Goal: Task Accomplishment & Management: Manage account settings

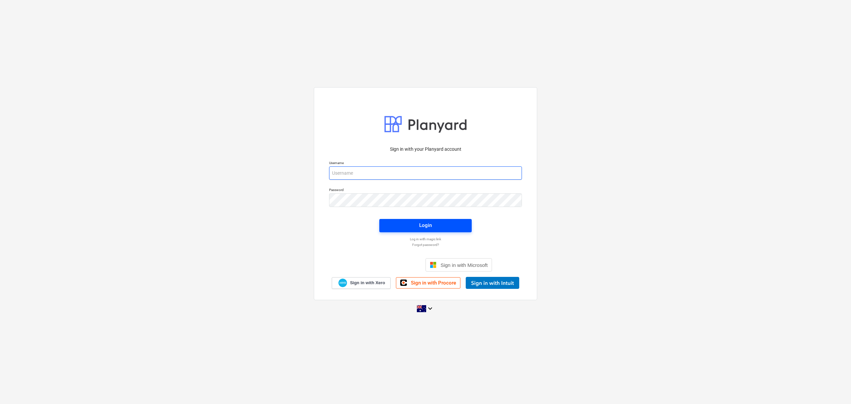
type input "[EMAIL_ADDRESS][DOMAIN_NAME]"
click at [390, 224] on span "Login" at bounding box center [425, 225] width 76 height 9
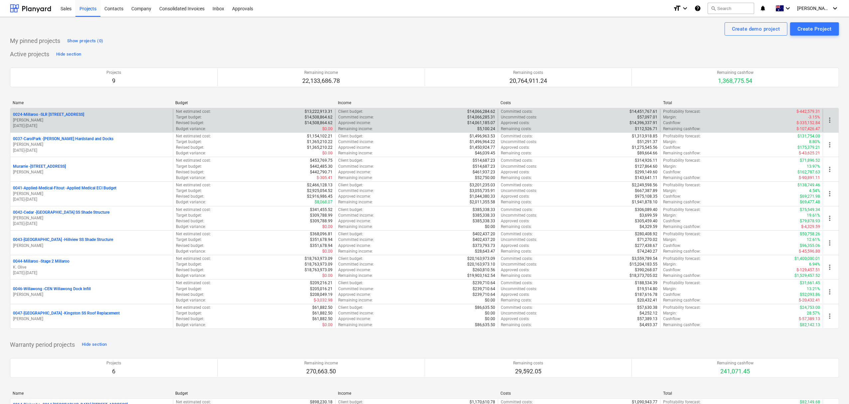
click at [68, 111] on div "0024-Millaroo - SLR [GEOGRAPHIC_DATA] [PERSON_NAME] [DATE] - [DATE]" at bounding box center [91, 120] width 163 height 23
click at [72, 112] on p "2 0024-Millaroo - SLR [STREET_ADDRESS]" at bounding box center [52, 115] width 78 height 6
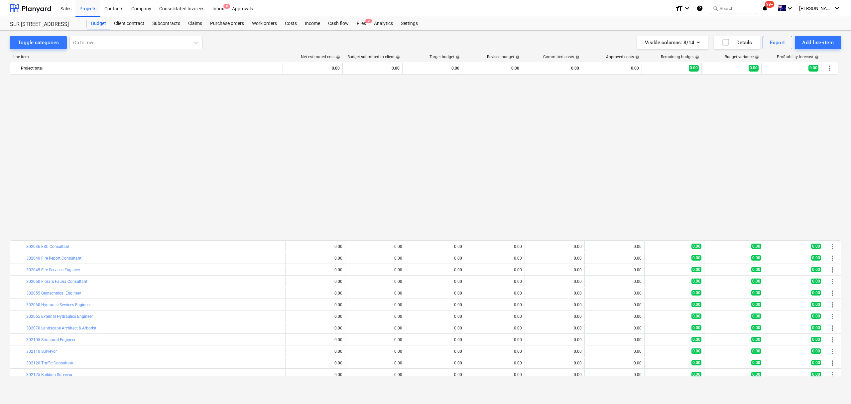
click at [336, 26] on div "Cash flow" at bounding box center [338, 23] width 29 height 13
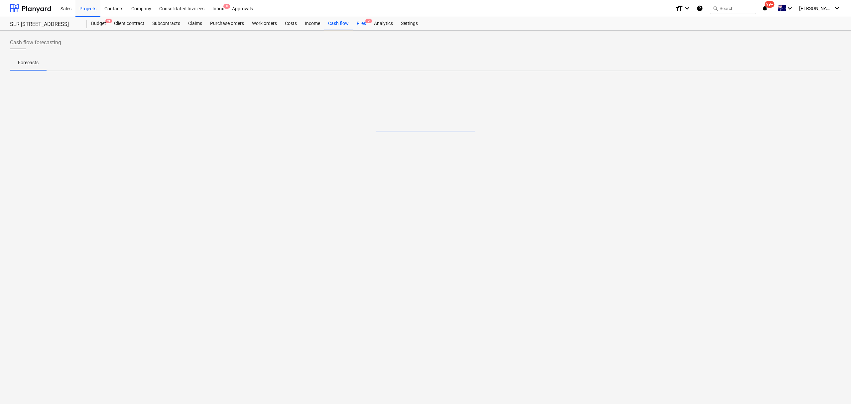
click at [362, 30] on div "Files 2" at bounding box center [361, 23] width 17 height 13
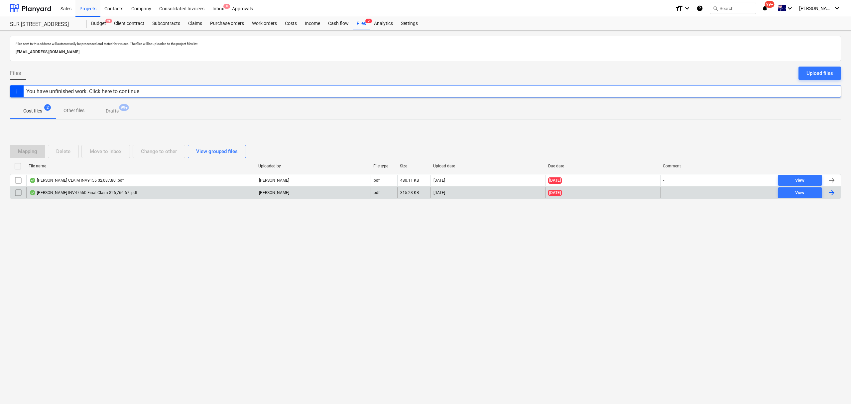
click at [133, 192] on div "[PERSON_NAME] INV47560 Final Claim $26,766.67 .pdf" at bounding box center [141, 192] width 230 height 11
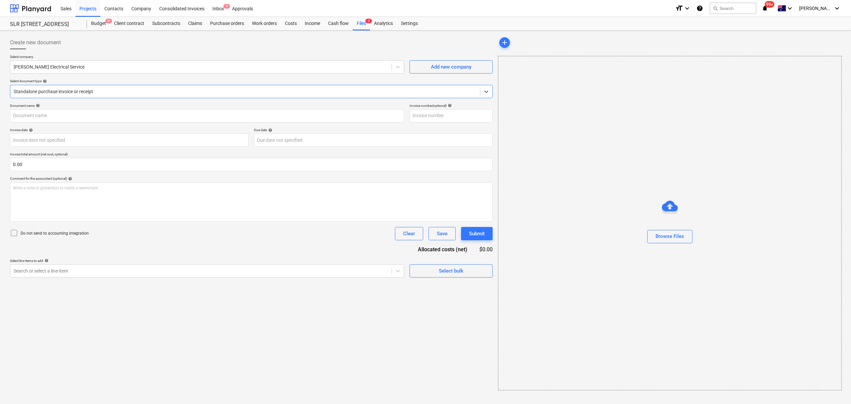
type input "4756"
type input "[DATE]"
click at [134, 100] on div "Select company [PERSON_NAME] Electrical Service Add new company Select document…" at bounding box center [251, 79] width 483 height 49
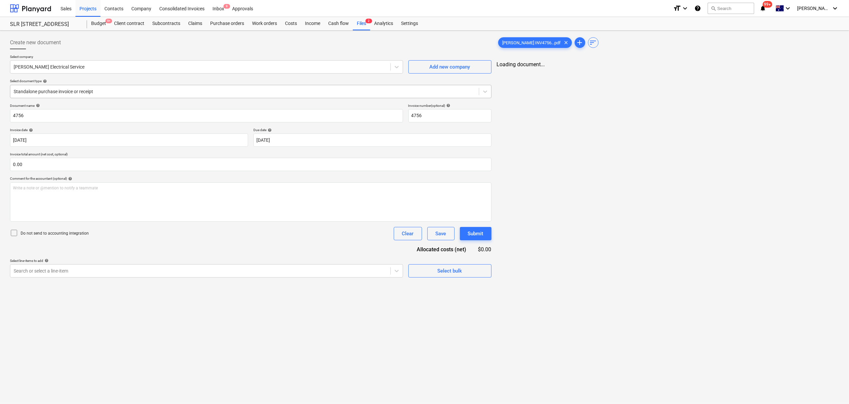
click at [129, 90] on div at bounding box center [245, 91] width 462 height 7
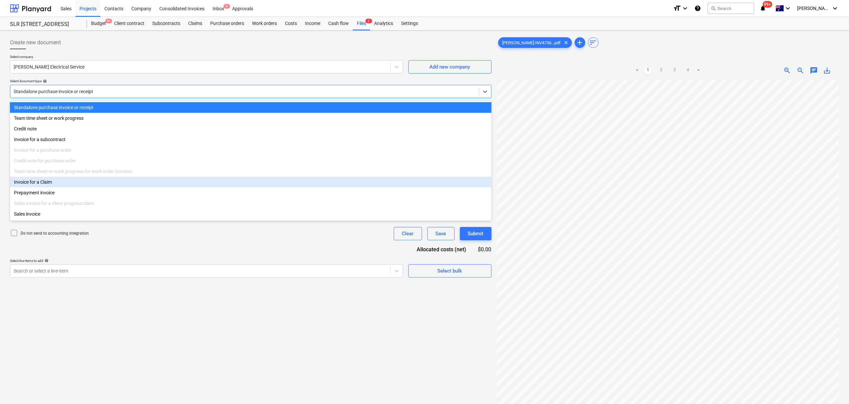
click at [95, 185] on div "Invoice for a Claim" at bounding box center [250, 182] width 481 height 11
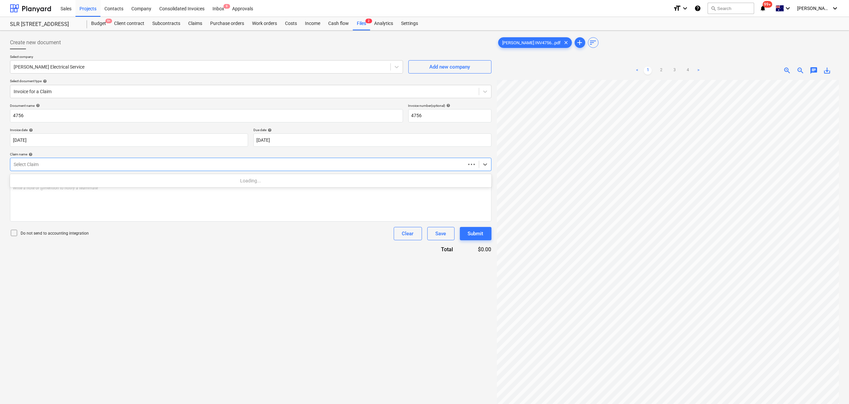
click at [86, 162] on div at bounding box center [238, 164] width 449 height 7
click at [106, 180] on div "Loading..." at bounding box center [250, 180] width 481 height 11
click at [107, 180] on div "Loading..." at bounding box center [250, 180] width 481 height 11
click at [105, 181] on div "Comment for the accountant (optional) help" at bounding box center [250, 178] width 481 height 4
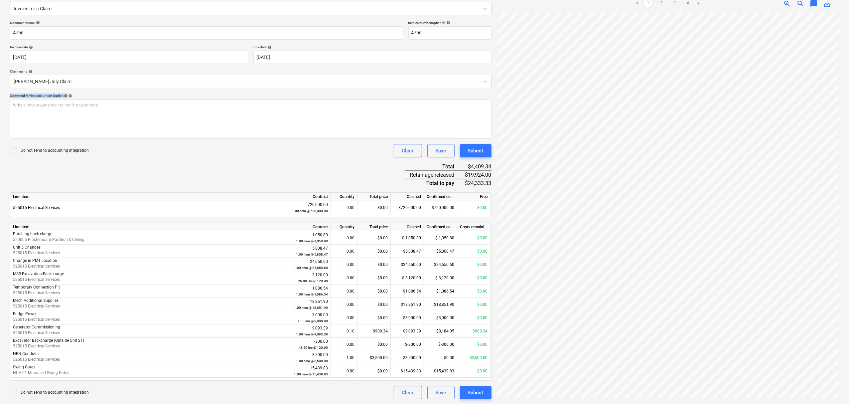
scroll to position [109, 7]
click at [268, 156] on div "Do not send to accounting integration Clear Save Submit" at bounding box center [250, 150] width 481 height 13
click at [218, 115] on div "Write a note or @mention to notify a teammate [PERSON_NAME]" at bounding box center [250, 118] width 481 height 39
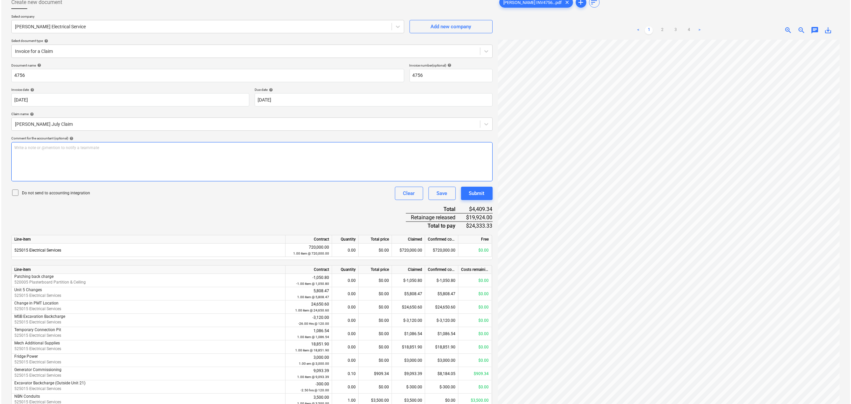
scroll to position [83, 0]
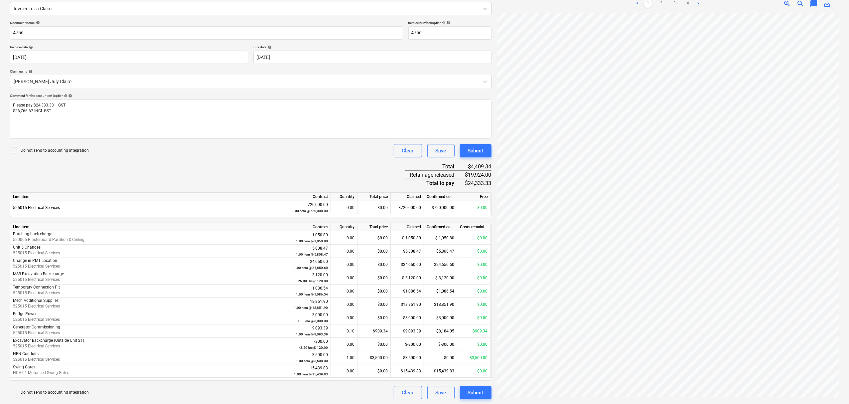
click at [377, 146] on div "Do not send to accounting integration Clear Save Submit" at bounding box center [250, 150] width 481 height 13
click at [481, 396] on div "Submit" at bounding box center [476, 392] width 16 height 9
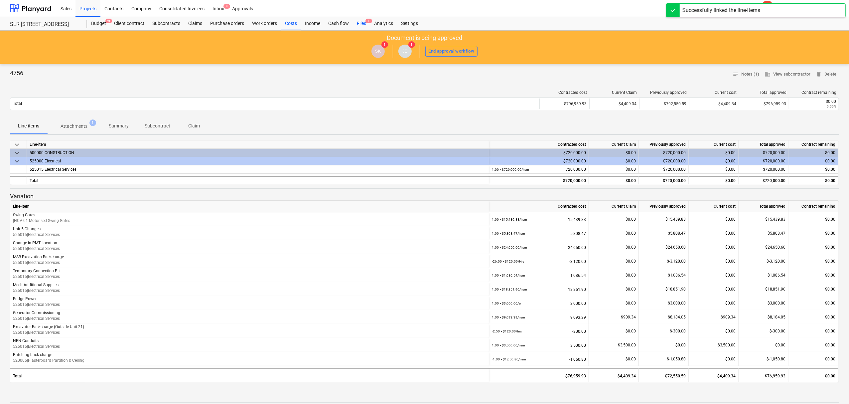
click at [356, 27] on div "Files 1" at bounding box center [361, 23] width 17 height 13
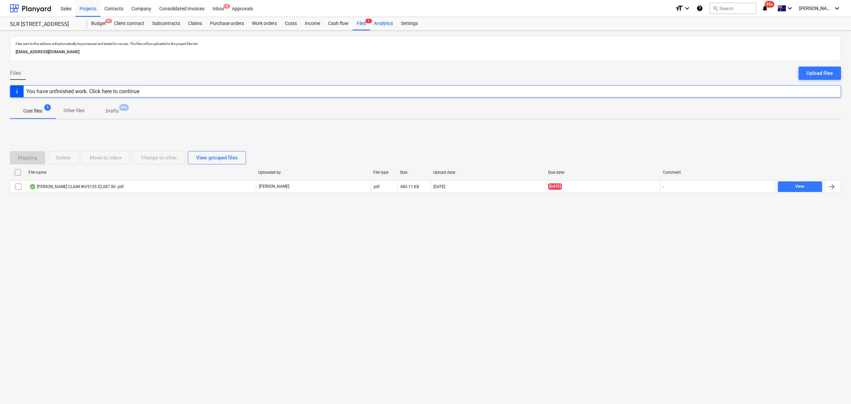
click at [378, 23] on div "Analytics" at bounding box center [383, 23] width 27 height 13
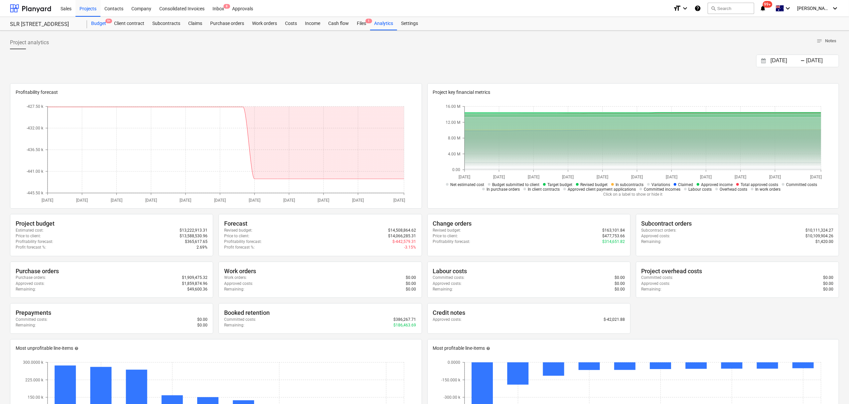
click at [101, 21] on div "Budget 9+" at bounding box center [98, 23] width 23 height 13
click at [100, 21] on div "Budget 9+" at bounding box center [98, 23] width 23 height 13
